Goal: Information Seeking & Learning: Learn about a topic

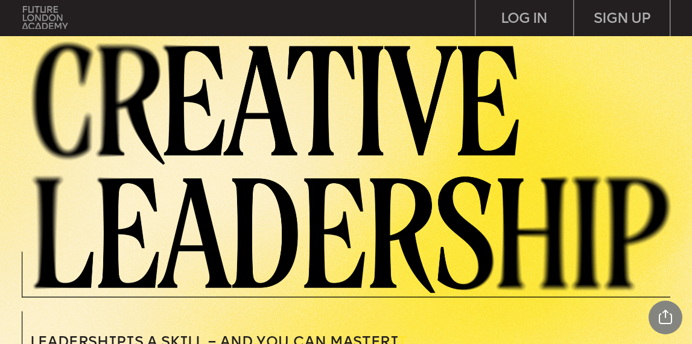
click at [43, 17] on img at bounding box center [44, 17] width 45 height 23
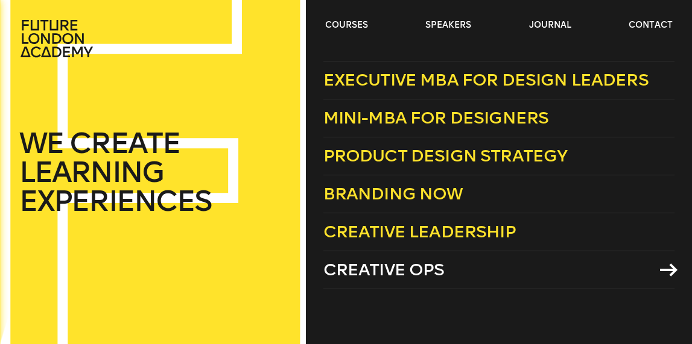
click at [408, 264] on span "Creative Ops" at bounding box center [383, 270] width 121 height 20
